Goal: Information Seeking & Learning: Learn about a topic

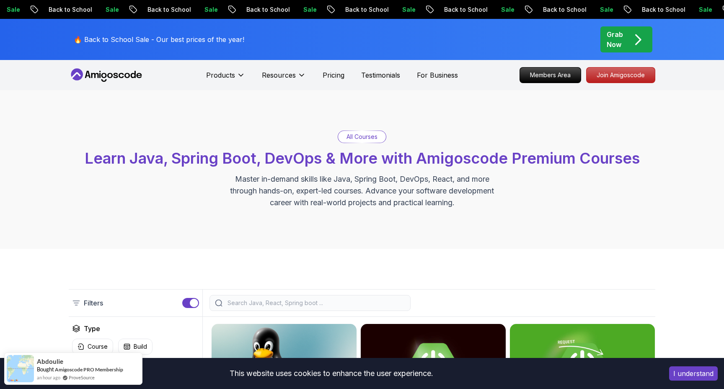
scroll to position [4, 0]
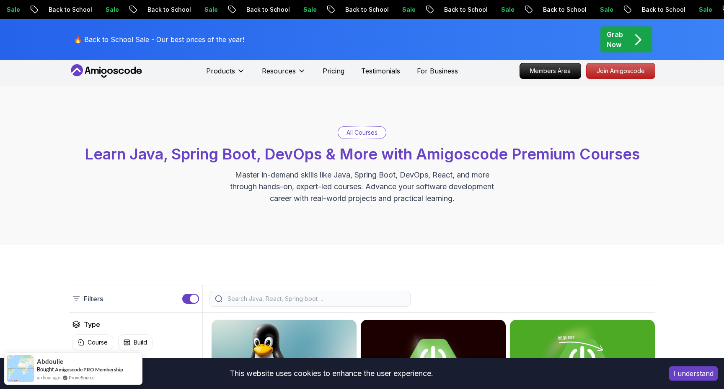
click at [297, 301] on input "search" at bounding box center [315, 298] width 179 height 8
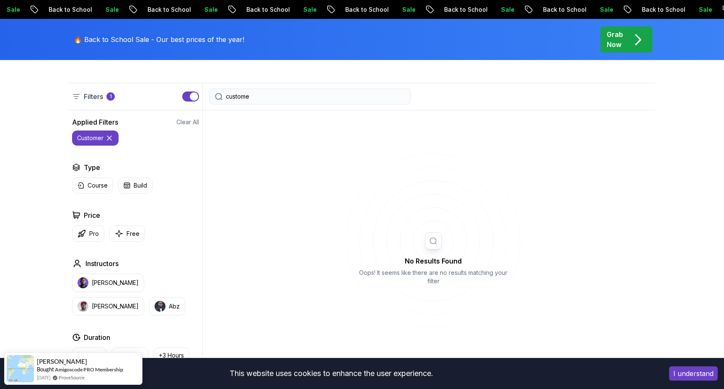
scroll to position [207, 0]
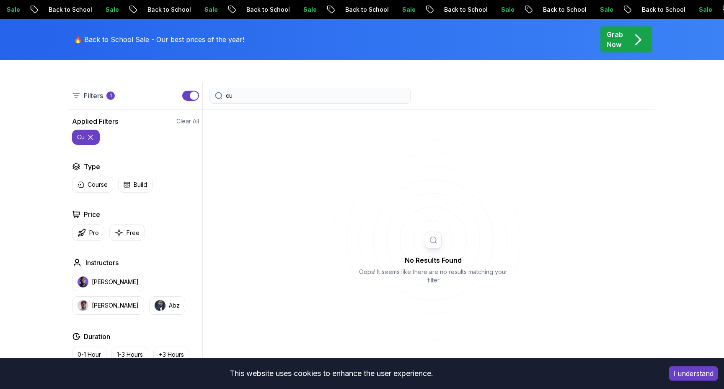
type input "c"
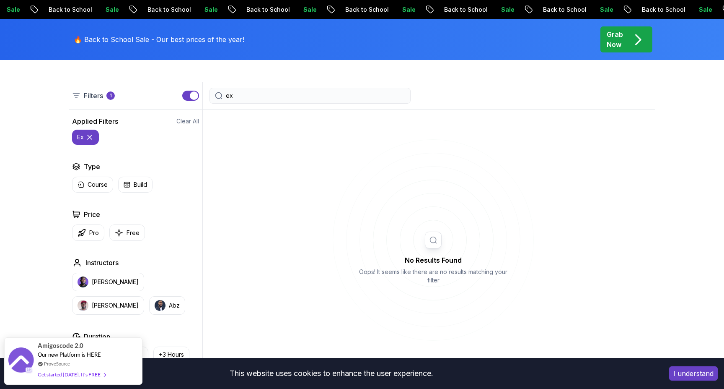
type input "e"
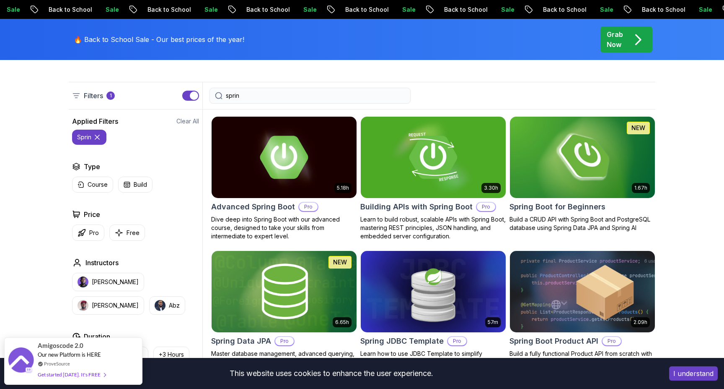
type input "spring"
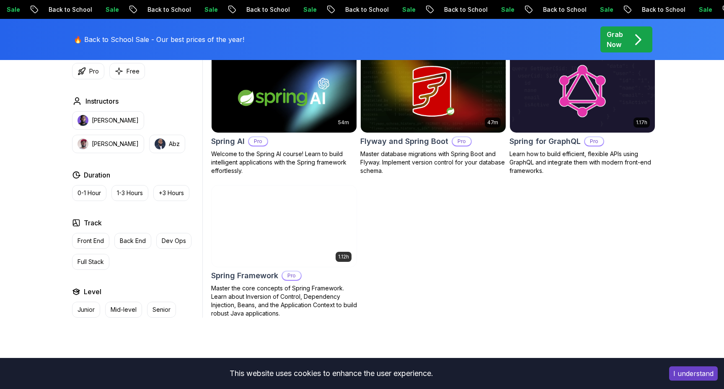
scroll to position [336, 0]
